Goal: Task Accomplishment & Management: Complete application form

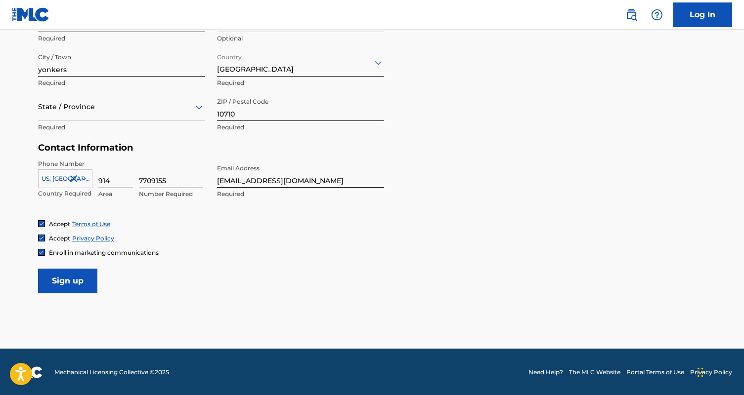
scroll to position [377, 0]
click at [69, 282] on input "Sign up" at bounding box center [67, 281] width 59 height 25
click at [89, 108] on div at bounding box center [121, 107] width 167 height 12
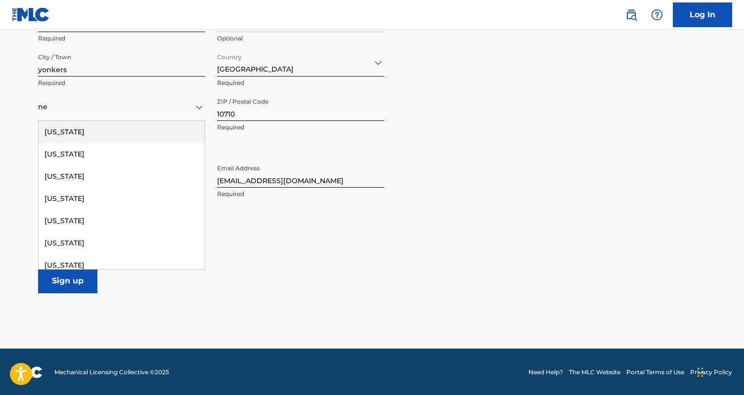
type input "new"
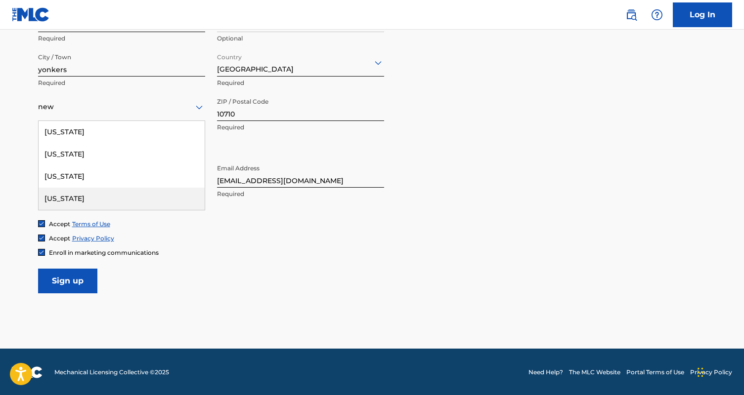
click at [87, 192] on div "New York" at bounding box center [122, 199] width 166 height 22
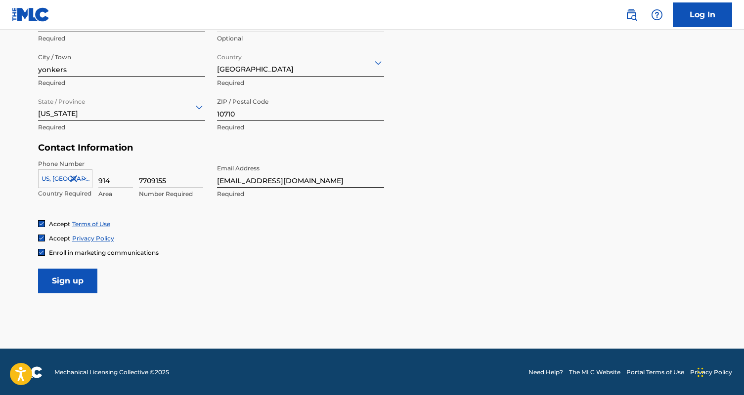
click at [83, 274] on input "Sign up" at bounding box center [67, 281] width 59 height 25
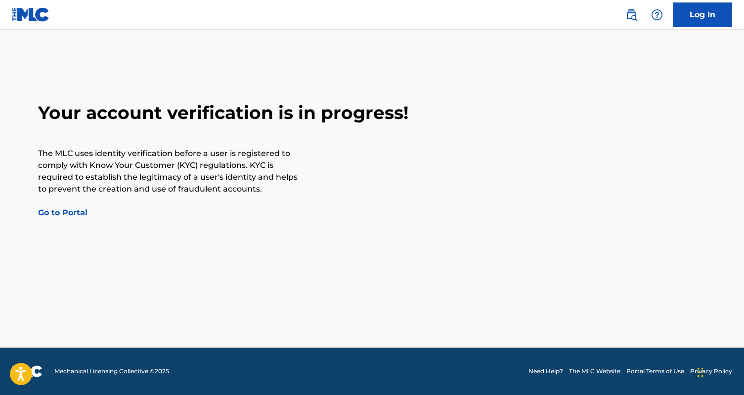
click at [85, 215] on link "Go to Portal" at bounding box center [62, 212] width 49 height 9
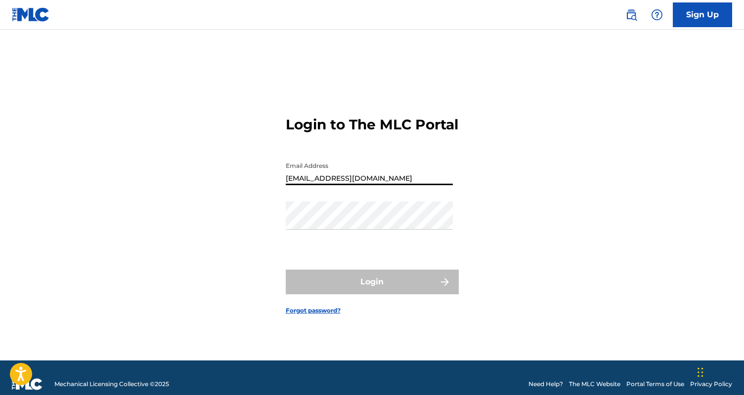
type input "[EMAIL_ADDRESS][DOMAIN_NAME]"
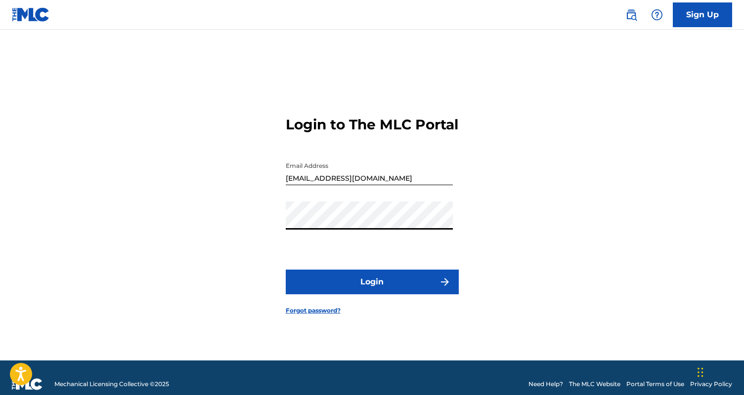
click at [361, 281] on button "Login" at bounding box center [372, 282] width 173 height 25
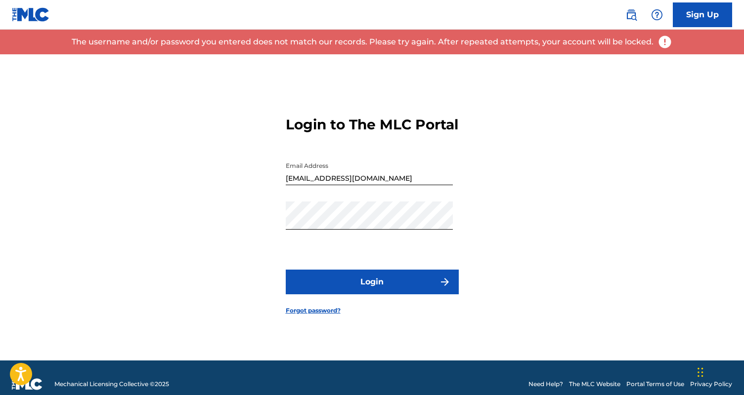
click at [355, 256] on form "Login to The MLC Portal Email Address baconjamstudios@gmail.com Password Login …" at bounding box center [372, 207] width 173 height 306
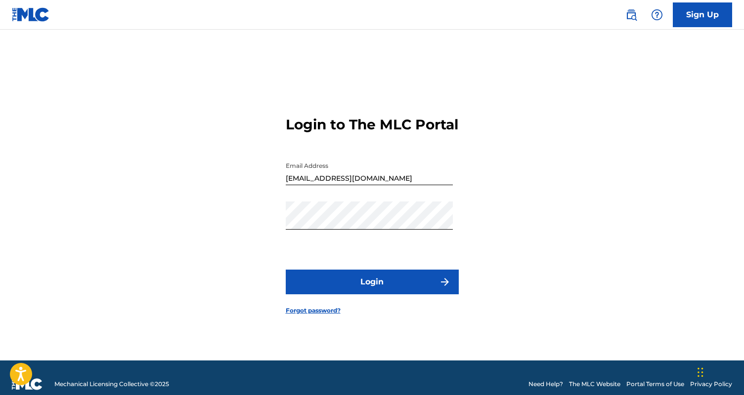
click at [339, 239] on div "Password" at bounding box center [369, 224] width 167 height 44
click at [252, 231] on div "Login to The MLC Portal Email Address baconjamstudios@gmail.com Password Login …" at bounding box center [372, 207] width 692 height 306
click at [242, 227] on div "Login to The MLC Portal Email Address baconjamstudios@gmail.com Password Login …" at bounding box center [372, 207] width 692 height 306
click at [316, 283] on button "Login" at bounding box center [372, 282] width 173 height 25
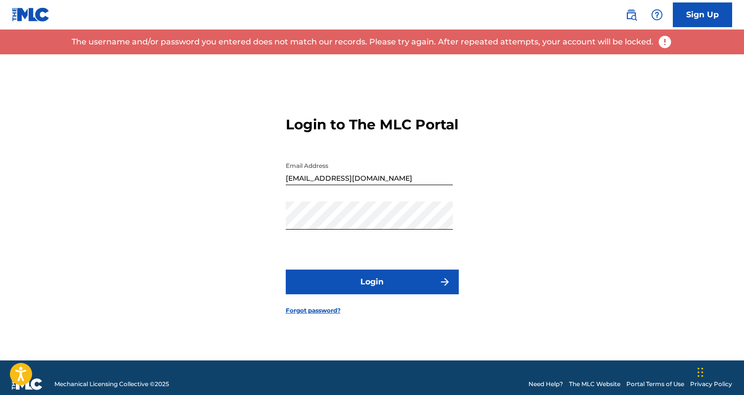
click at [708, 14] on link "Sign Up" at bounding box center [701, 14] width 59 height 25
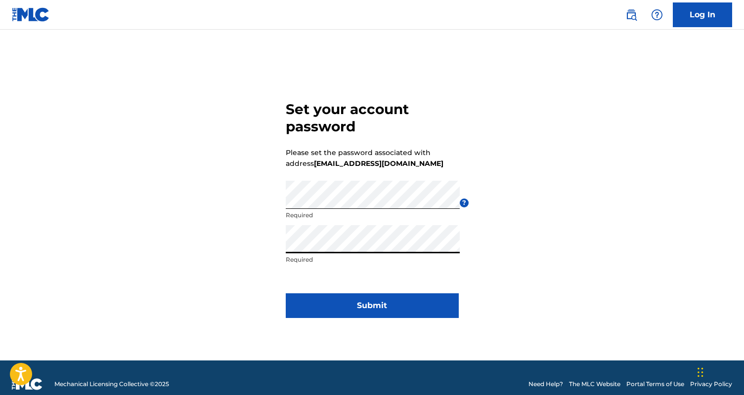
click at [358, 309] on button "Submit" at bounding box center [372, 305] width 173 height 25
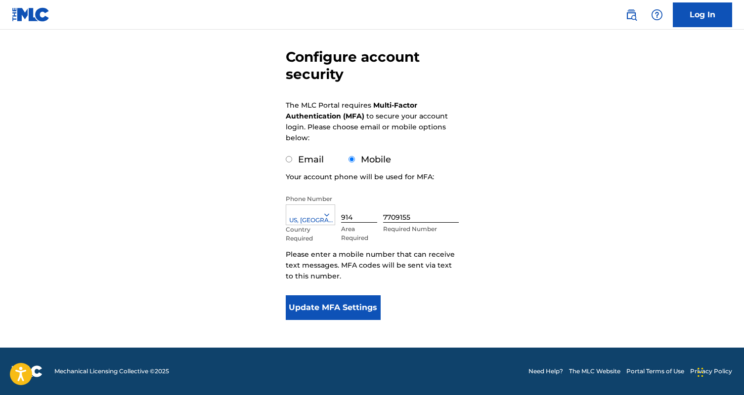
scroll to position [80, 0]
click at [367, 312] on button "Update MFA Settings" at bounding box center [333, 307] width 95 height 25
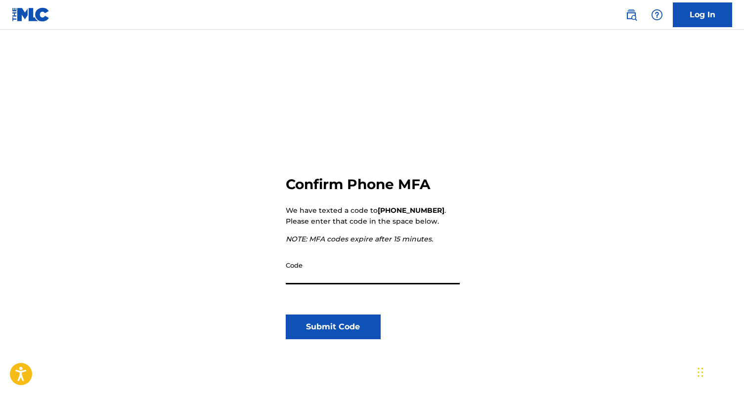
paste input "162304"
type input "162304"
click at [337, 328] on button "Submit Code" at bounding box center [333, 327] width 95 height 25
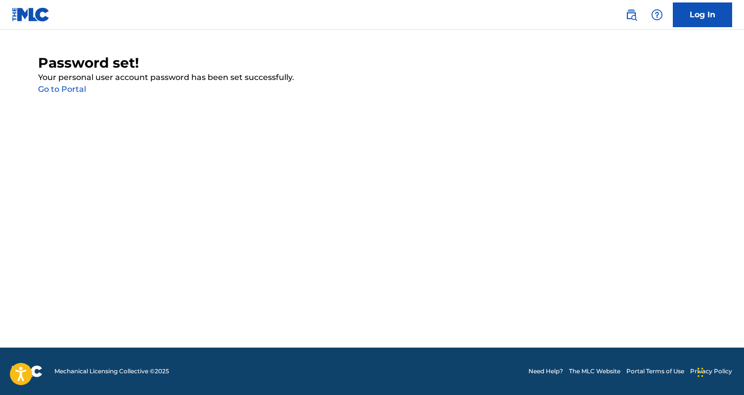
click at [78, 86] on link "Go to Portal" at bounding box center [62, 88] width 48 height 9
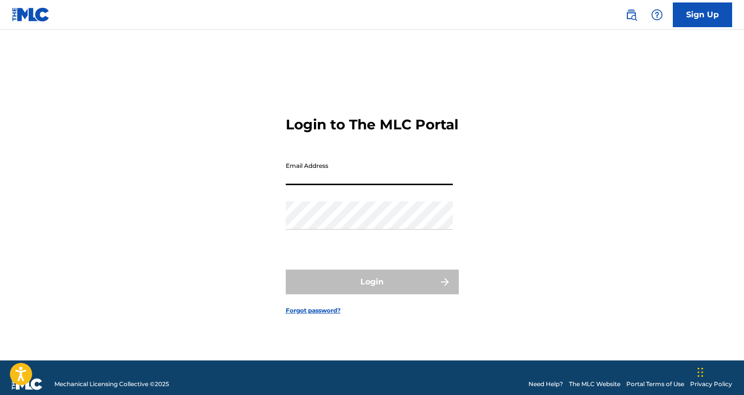
type input "[EMAIL_ADDRESS][DOMAIN_NAME]"
click at [372, 291] on button "Login" at bounding box center [372, 282] width 173 height 25
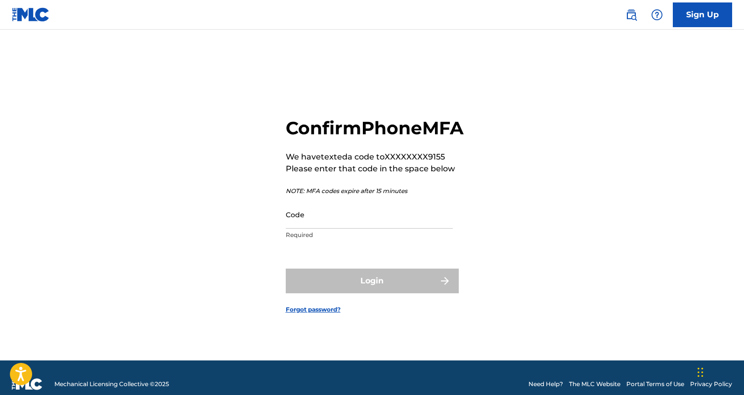
click at [335, 225] on input "Code" at bounding box center [369, 215] width 167 height 28
paste input "255216"
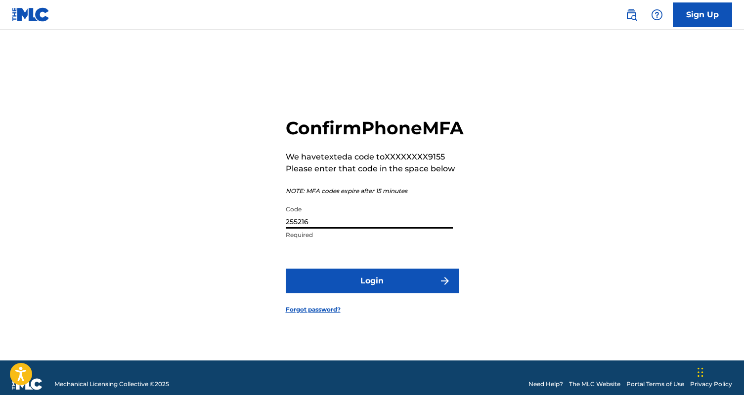
type input "255216"
click at [379, 292] on button "Login" at bounding box center [372, 281] width 173 height 25
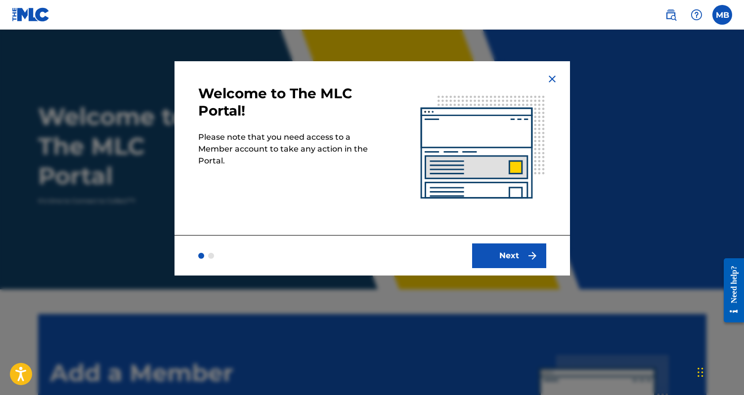
click at [509, 257] on button "Next" at bounding box center [509, 256] width 74 height 25
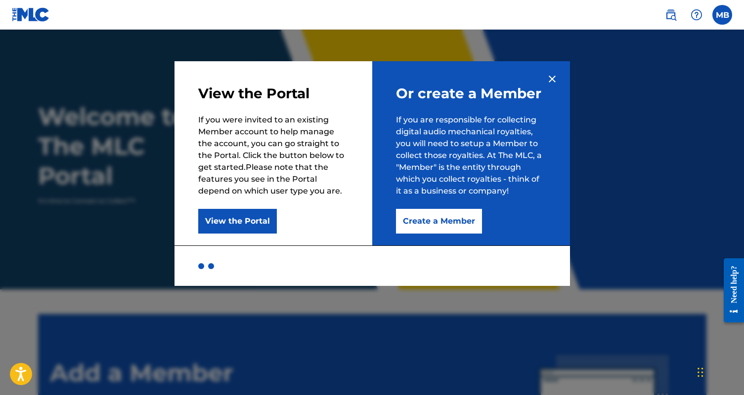
click at [229, 222] on button "View the Portal" at bounding box center [237, 221] width 79 height 25
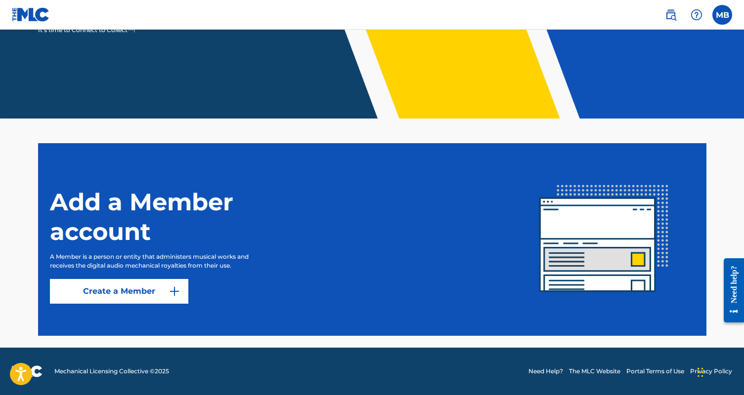
scroll to position [171, 0]
click at [179, 291] on img at bounding box center [174, 292] width 12 height 12
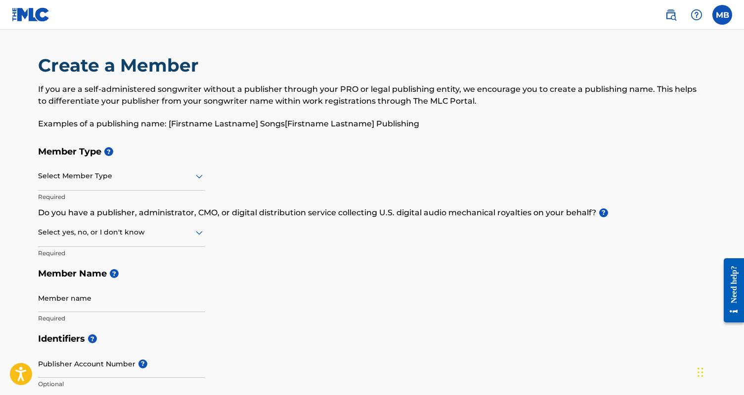
click at [117, 176] on div at bounding box center [121, 176] width 167 height 12
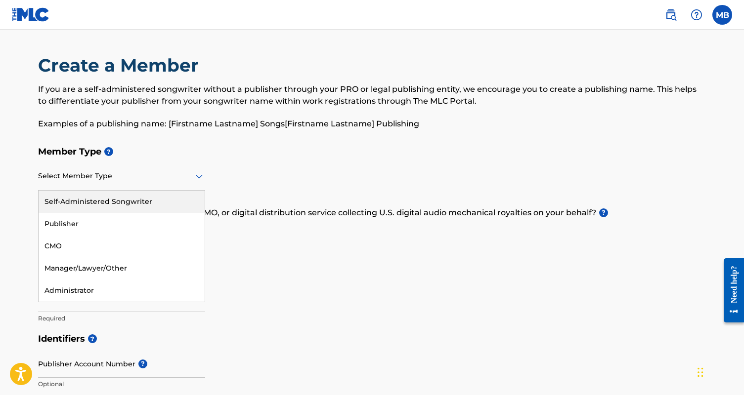
click at [120, 196] on div "Self-Administered Songwriter" at bounding box center [122, 202] width 166 height 22
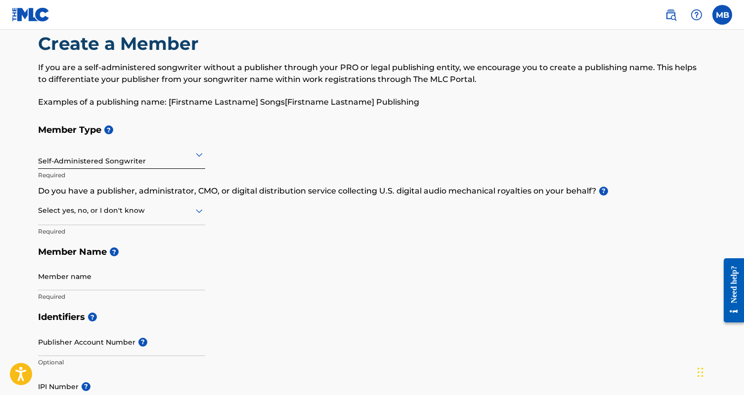
scroll to position [33, 0]
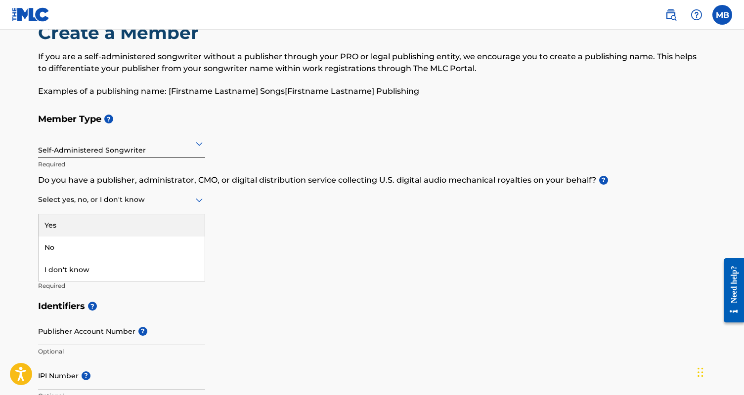
click at [171, 201] on div at bounding box center [121, 200] width 167 height 12
click at [145, 230] on div "Yes" at bounding box center [122, 225] width 166 height 22
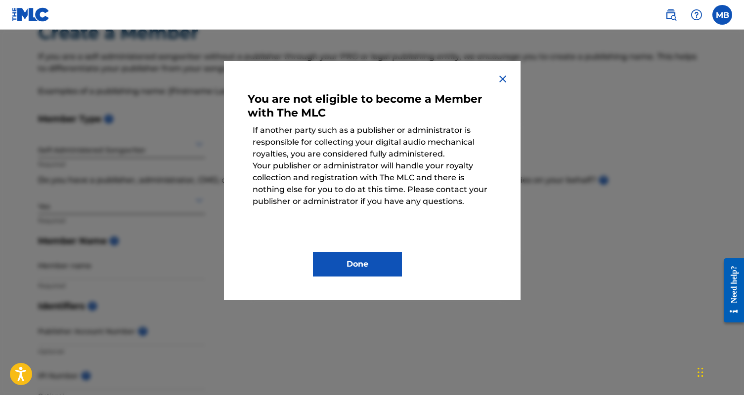
click at [503, 74] on img at bounding box center [503, 79] width 12 height 12
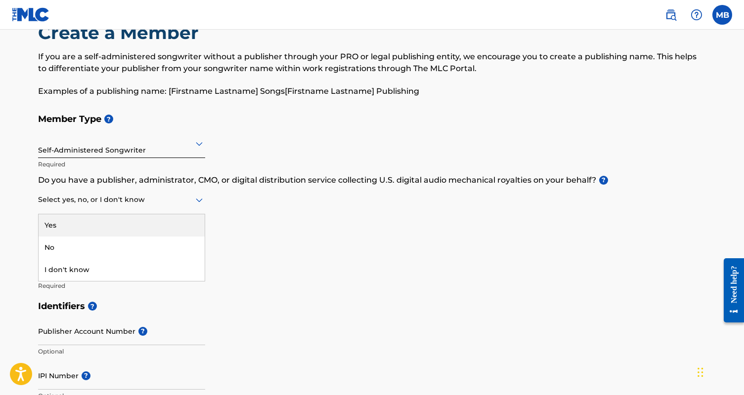
click at [109, 199] on div at bounding box center [121, 200] width 167 height 12
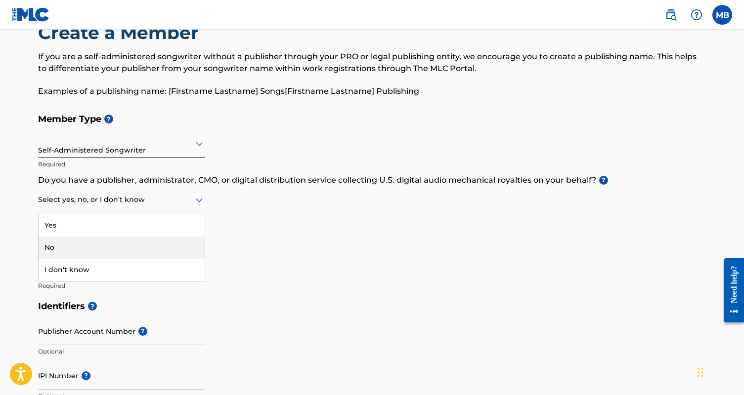
click at [147, 151] on div "Self-Administered Songwriter" at bounding box center [121, 143] width 167 height 24
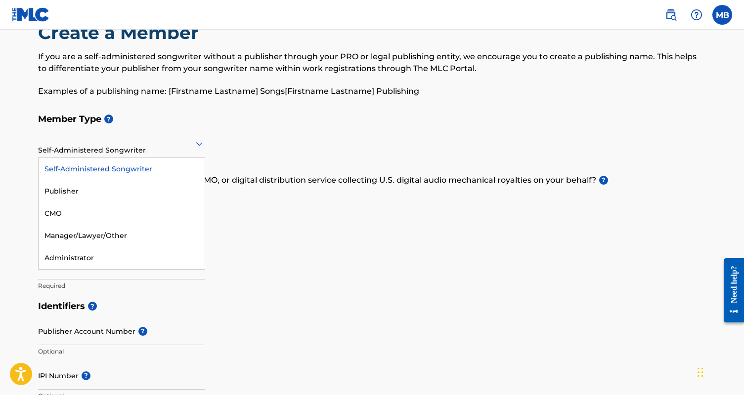
click at [126, 184] on div "Publisher" at bounding box center [122, 191] width 166 height 22
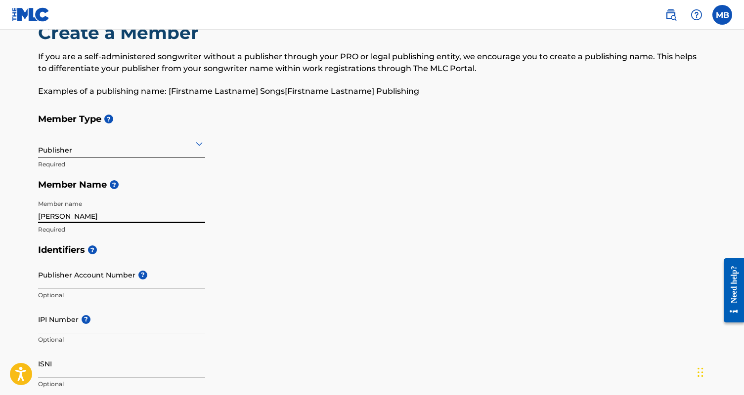
type input "[PERSON_NAME]"
click at [136, 274] on span "?" at bounding box center [141, 275] width 12 height 9
click at [136, 274] on input "Publisher Account Number ?" at bounding box center [121, 275] width 167 height 28
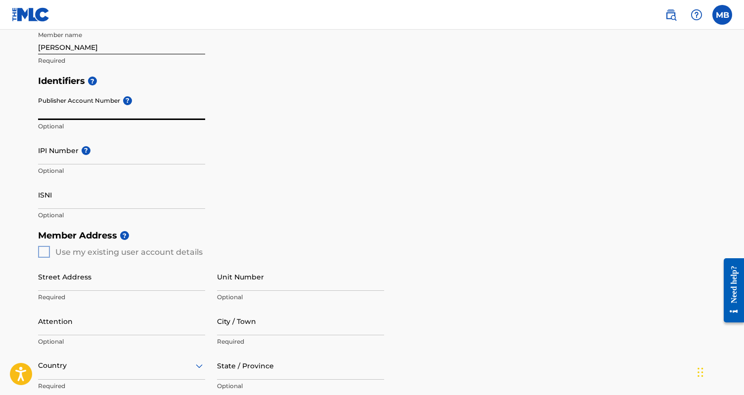
scroll to position [35, 0]
